Goal: Complete application form

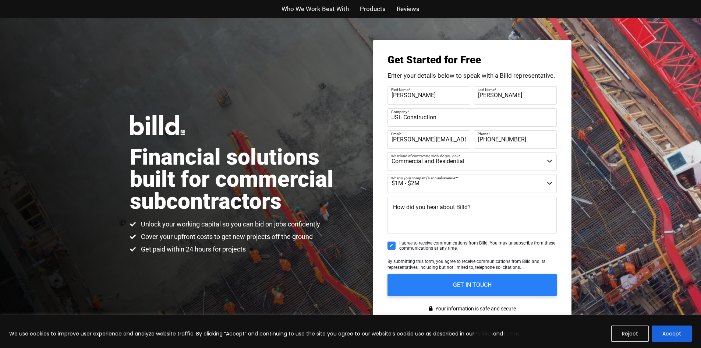
select select "Commercial and Residential"
select select "$1M - $2M"
click at [439, 185] on select "$40M + $25M - $40M $8M - $25M $4M - $8M $2M - $4M $1M - $2M Less than $1M" at bounding box center [471, 183] width 169 height 18
click at [387, 174] on select "$40M + $25M - $40M $8M - $25M $4M - $8M $2M - $4M $1M - $2M Less than $1M" at bounding box center [471, 183] width 169 height 18
click at [475, 206] on textarea "How did you hear about Billd?" at bounding box center [471, 214] width 169 height 37
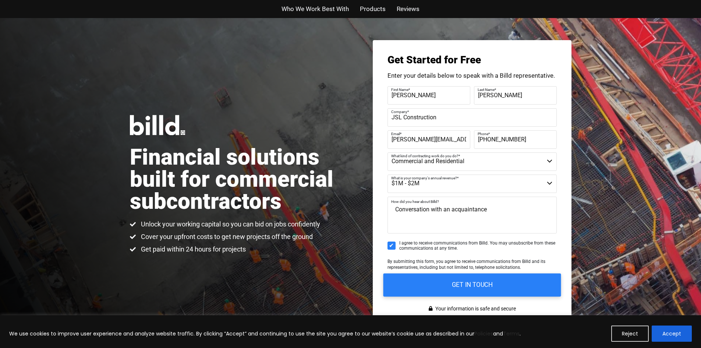
type textarea "Conversation with an acquaintance"
click at [465, 284] on input "GET IN TOUCH" at bounding box center [472, 284] width 178 height 23
